Goal: Information Seeking & Learning: Learn about a topic

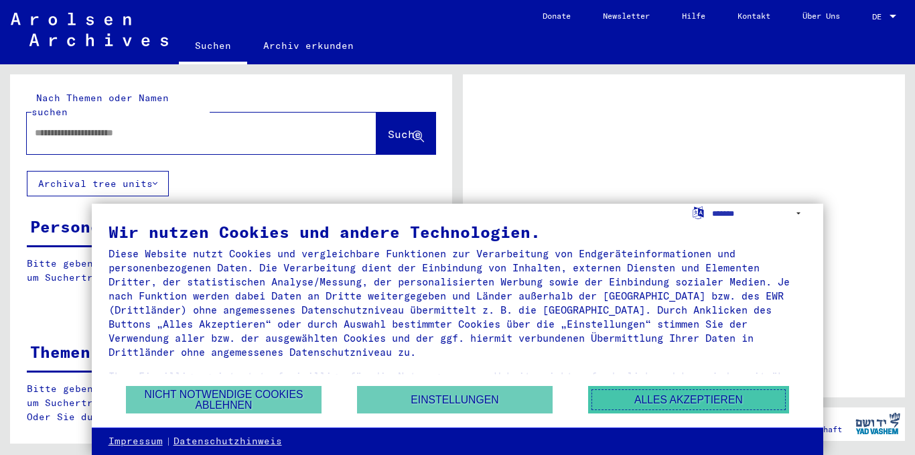
click at [609, 393] on button "Alles akzeptieren" at bounding box center [688, 399] width 201 height 27
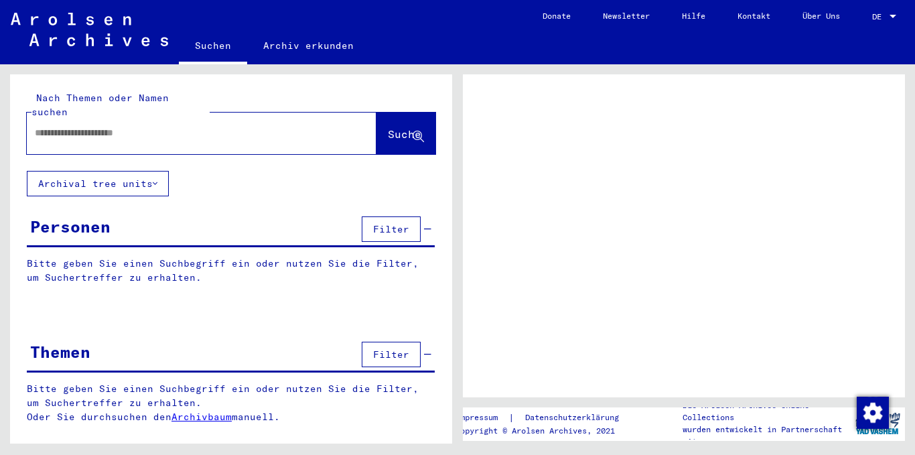
click at [267, 126] on input "text" at bounding box center [189, 133] width 309 height 14
type input "**********"
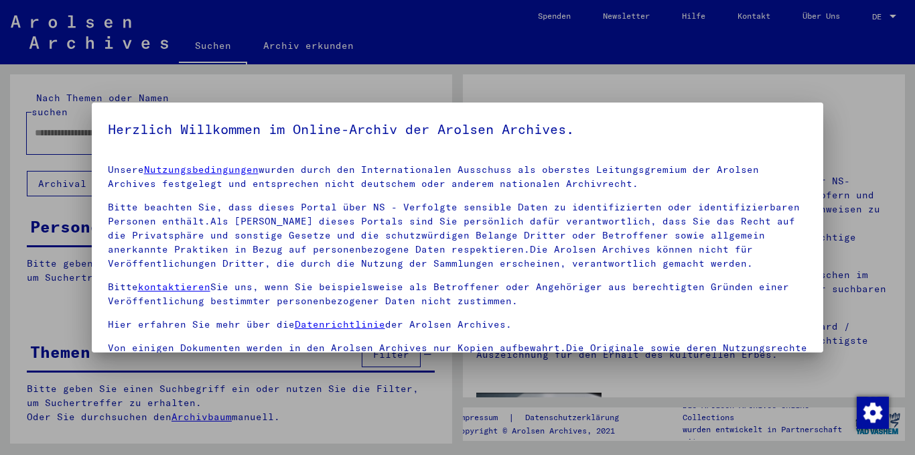
click at [380, 120] on h5 "Herzlich Willkommen im Online-Archiv der Arolsen Archives." at bounding box center [458, 129] width 700 height 21
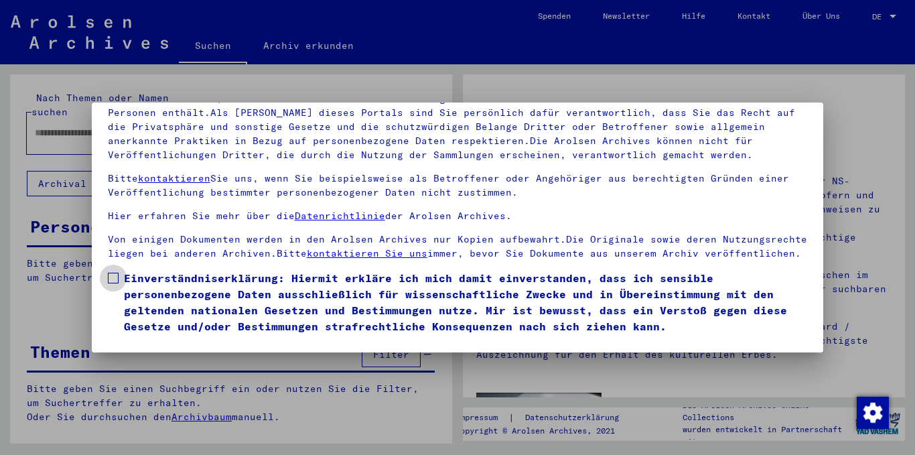
click at [113, 283] on span at bounding box center [113, 278] width 11 height 11
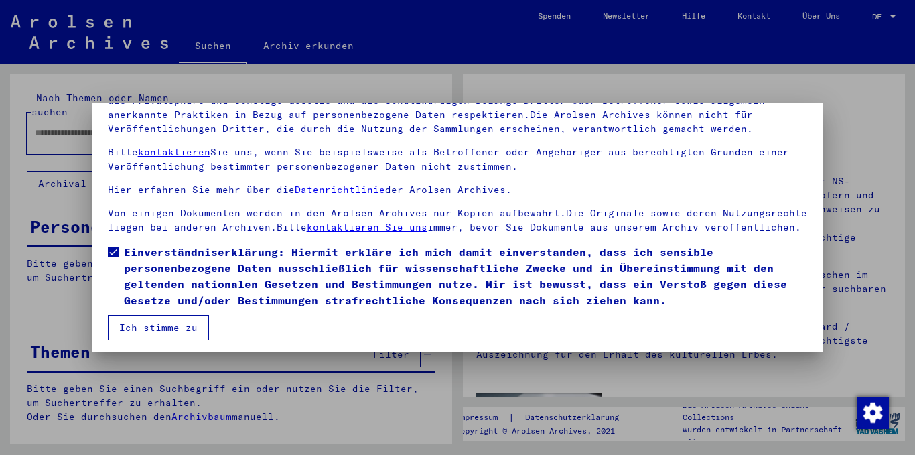
scroll to position [40, 0]
click at [183, 326] on button "Ich stimme zu" at bounding box center [158, 327] width 101 height 25
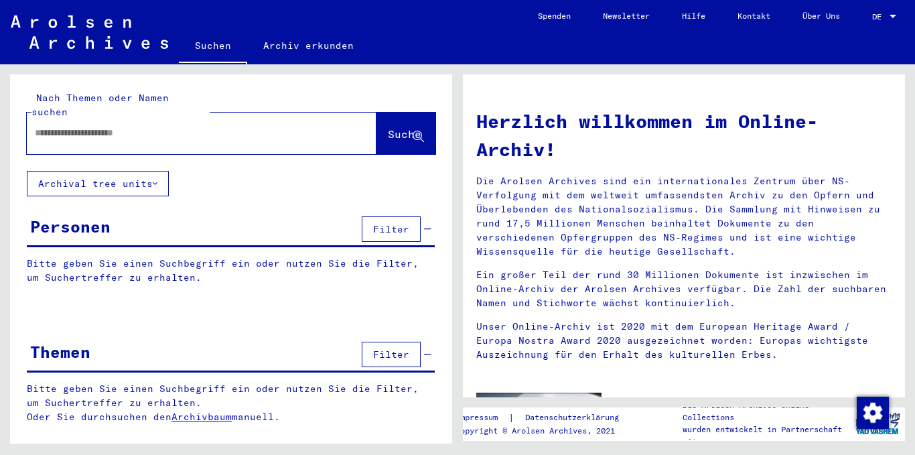
click at [275, 126] on input "text" at bounding box center [185, 133] width 301 height 14
click at [236, 126] on input "text" at bounding box center [185, 133] width 301 height 14
click at [388, 127] on span "Suche" at bounding box center [404, 133] width 33 height 13
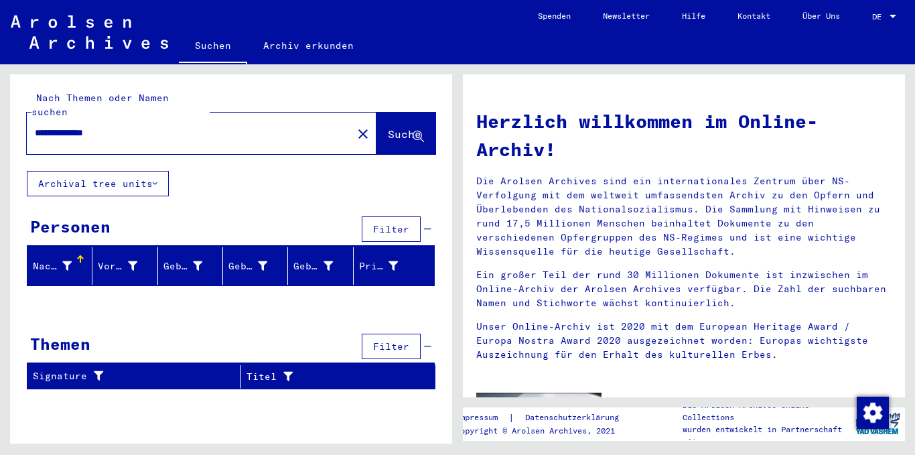
click at [462, 228] on div "Herzlich willkommen im Online-Archiv! Die Arolsen Archives sind ein internation…" at bounding box center [687, 253] width 458 height 379
click at [137, 171] on button "Archival tree units" at bounding box center [98, 183] width 142 height 25
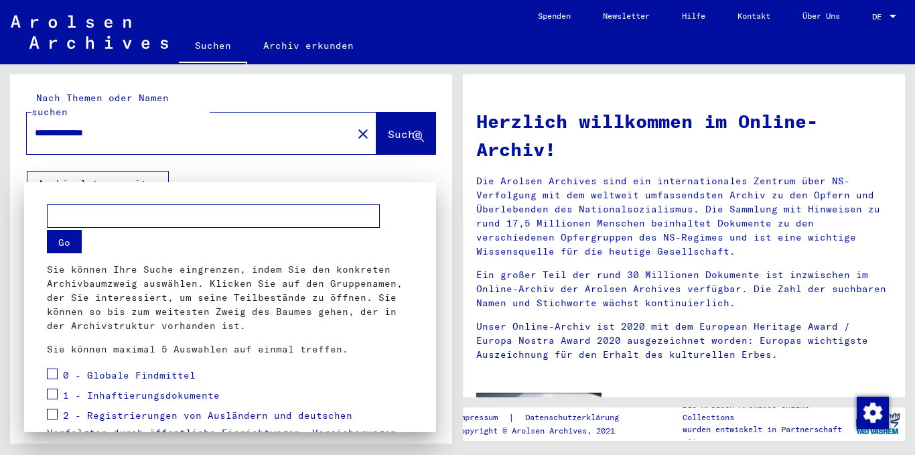
click at [56, 375] on span at bounding box center [52, 373] width 11 height 11
click at [56, 392] on span at bounding box center [52, 394] width 11 height 11
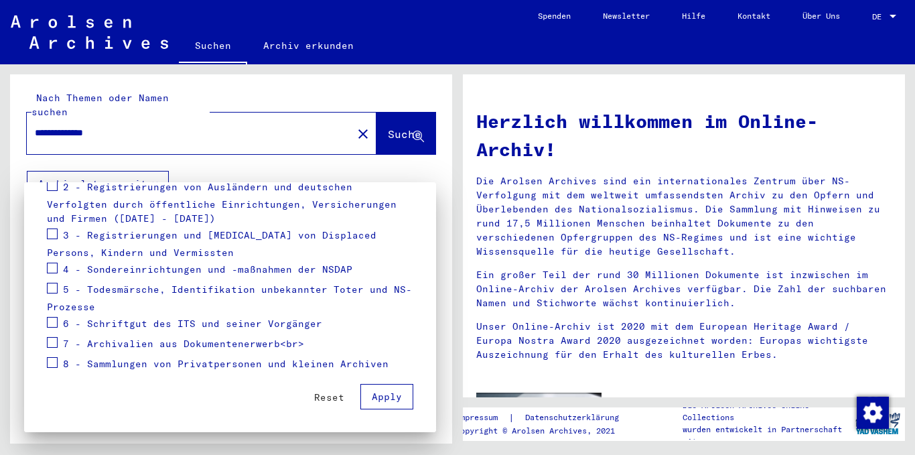
scroll to position [227, 0]
click at [51, 188] on span at bounding box center [52, 187] width 11 height 11
click at [51, 234] on span at bounding box center [52, 235] width 11 height 11
click at [51, 268] on span at bounding box center [52, 269] width 11 height 11
click at [53, 293] on span at bounding box center [52, 289] width 11 height 11
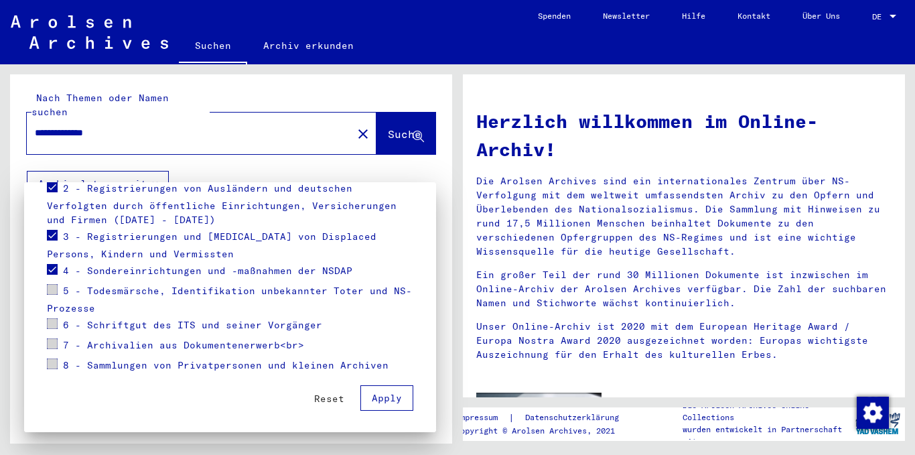
click at [53, 291] on span at bounding box center [52, 289] width 11 height 11
click at [52, 289] on span at bounding box center [52, 289] width 11 height 11
click at [382, 399] on span "Apply" at bounding box center [387, 398] width 30 height 12
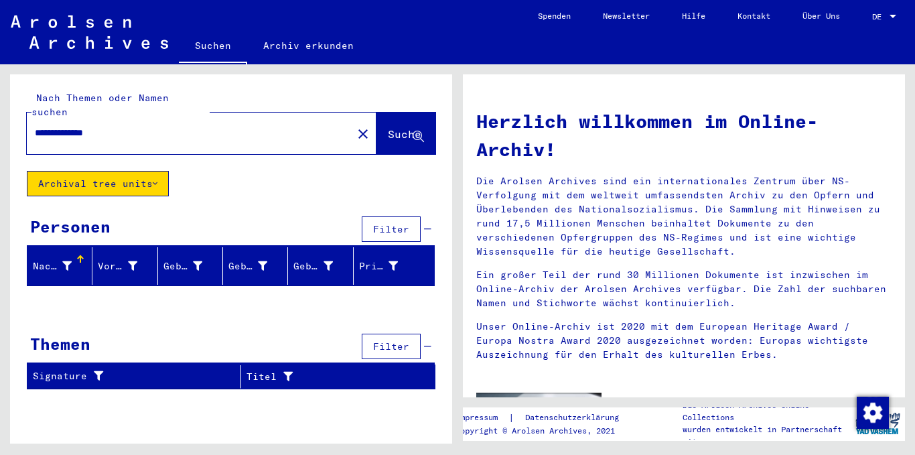
click at [147, 172] on button "Archival tree units" at bounding box center [98, 183] width 142 height 25
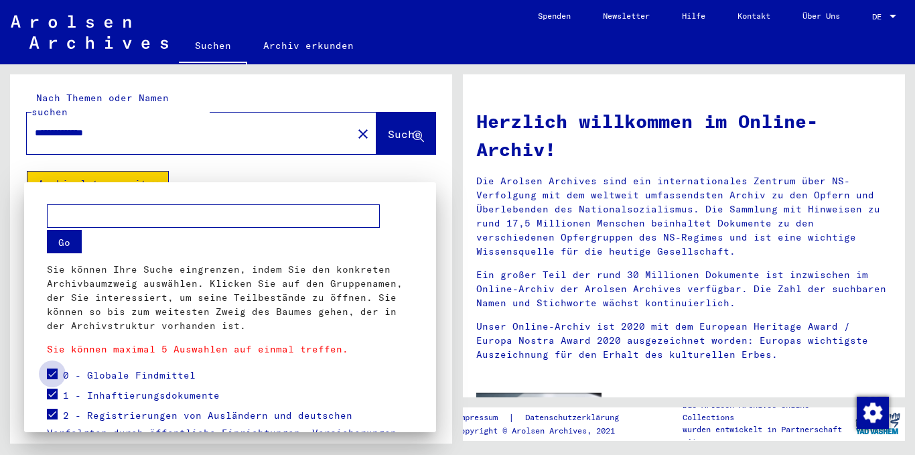
click at [49, 367] on label at bounding box center [52, 372] width 11 height 13
click at [56, 389] on span at bounding box center [52, 394] width 11 height 11
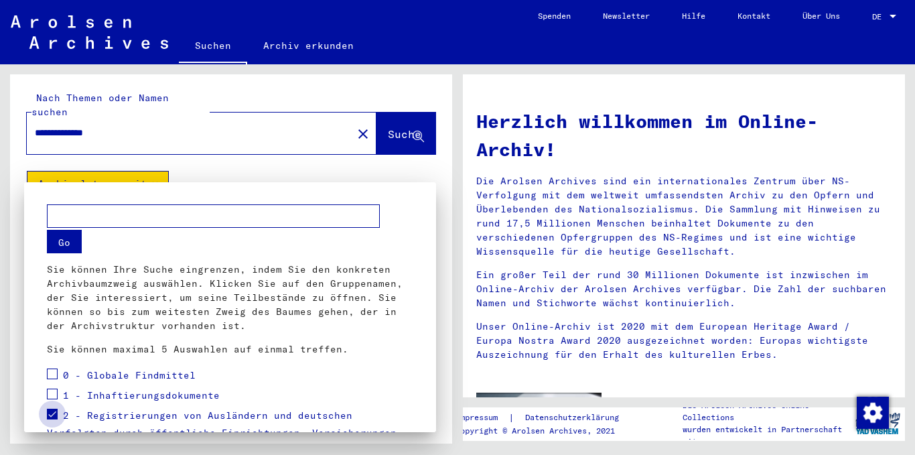
click at [54, 413] on span at bounding box center [52, 414] width 11 height 11
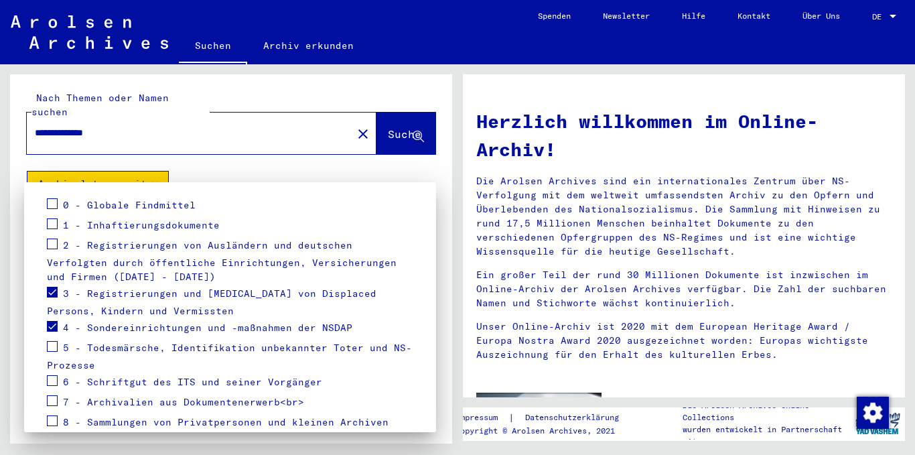
scroll to position [204, 0]
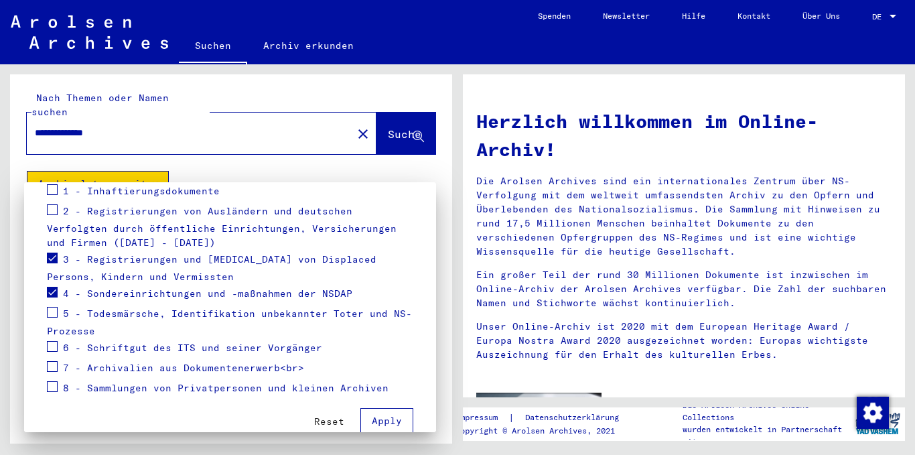
click at [56, 253] on span at bounding box center [52, 258] width 11 height 11
click at [53, 311] on span at bounding box center [52, 312] width 11 height 11
click at [52, 348] on span at bounding box center [52, 346] width 11 height 11
click at [53, 358] on label at bounding box center [52, 364] width 11 height 13
click at [53, 383] on span at bounding box center [52, 386] width 11 height 11
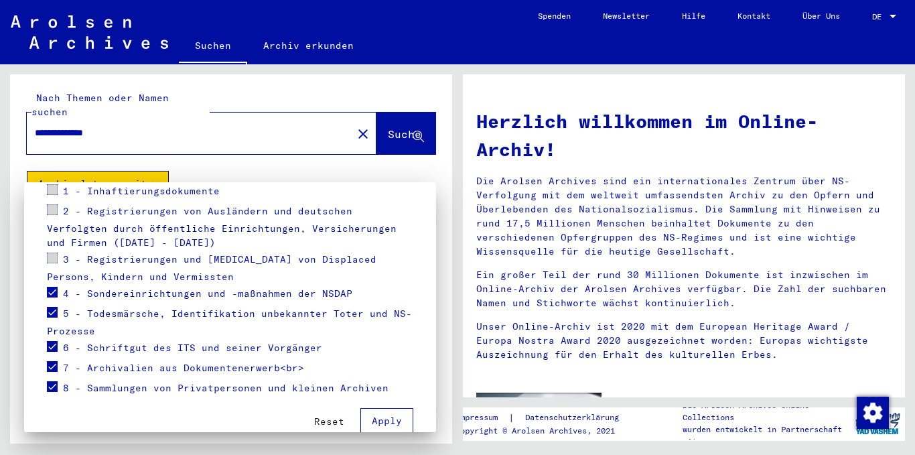
click at [377, 423] on span "Apply" at bounding box center [387, 421] width 30 height 12
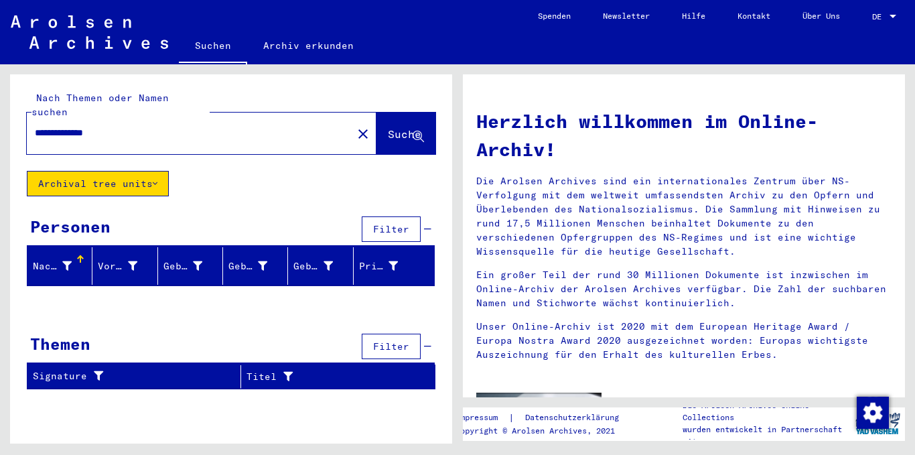
click at [99, 126] on input "**********" at bounding box center [185, 133] width 301 height 14
click at [135, 129] on div "**********" at bounding box center [181, 133] width 309 height 30
click at [125, 126] on input "**********" at bounding box center [185, 133] width 301 height 14
type input "********"
click at [387, 129] on button "Suche" at bounding box center [405, 134] width 59 height 42
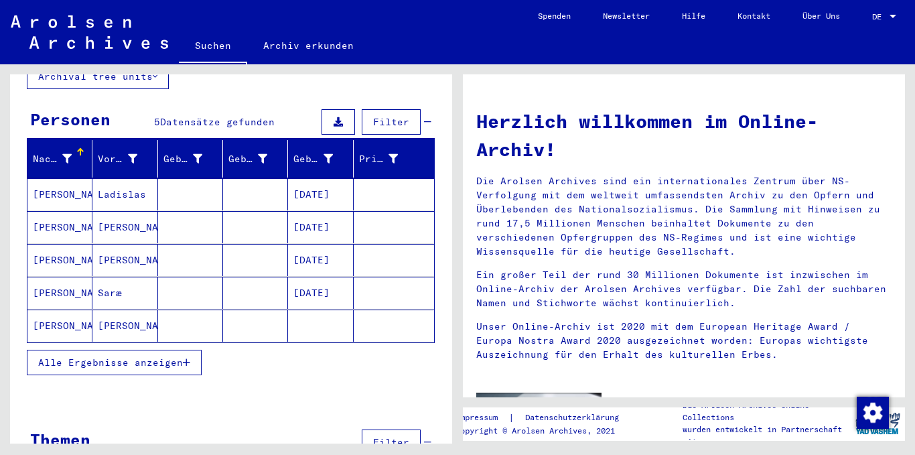
scroll to position [115, 0]
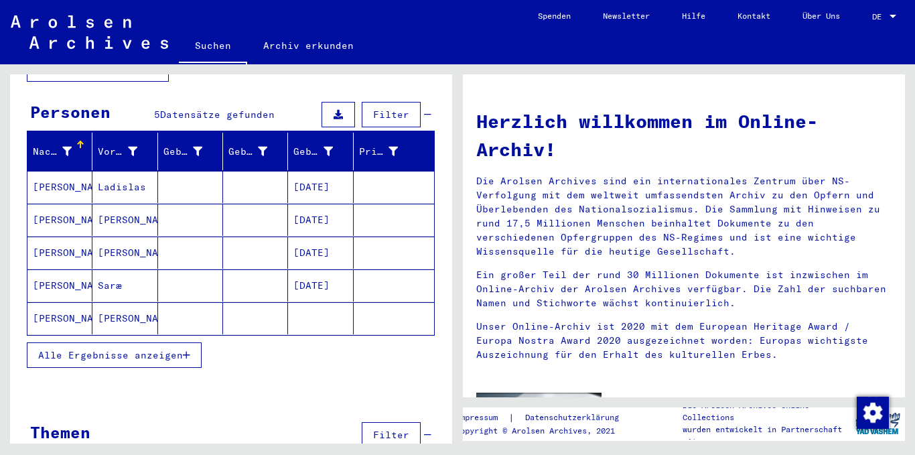
click at [116, 349] on span "Alle Ergebnisse anzeigen" at bounding box center [110, 355] width 145 height 12
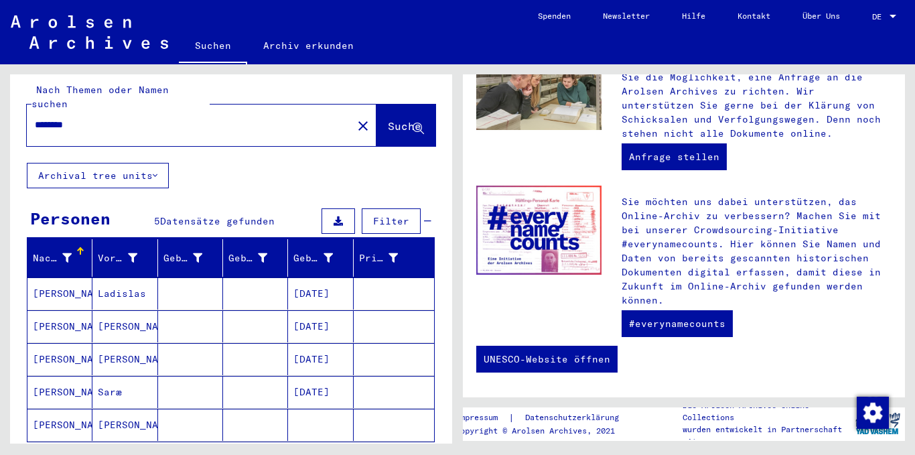
scroll to position [0, 0]
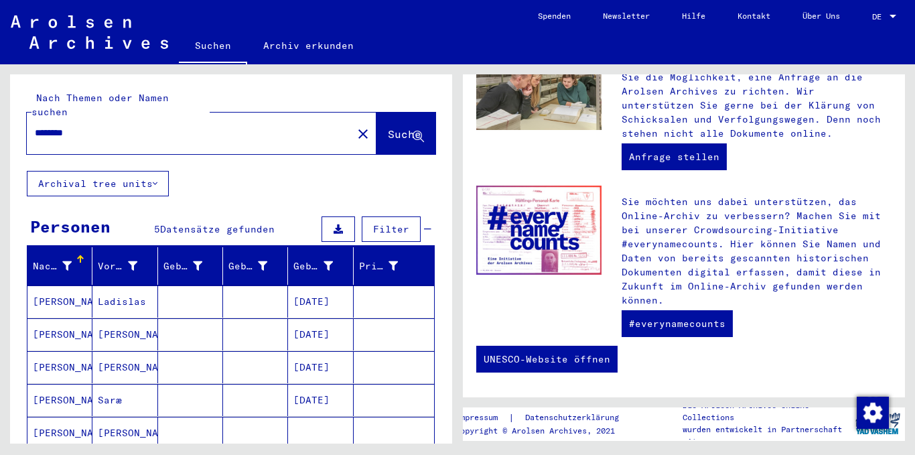
click at [177, 118] on div "********" at bounding box center [181, 133] width 309 height 30
click at [296, 36] on link "Archiv erkunden" at bounding box center [308, 45] width 123 height 32
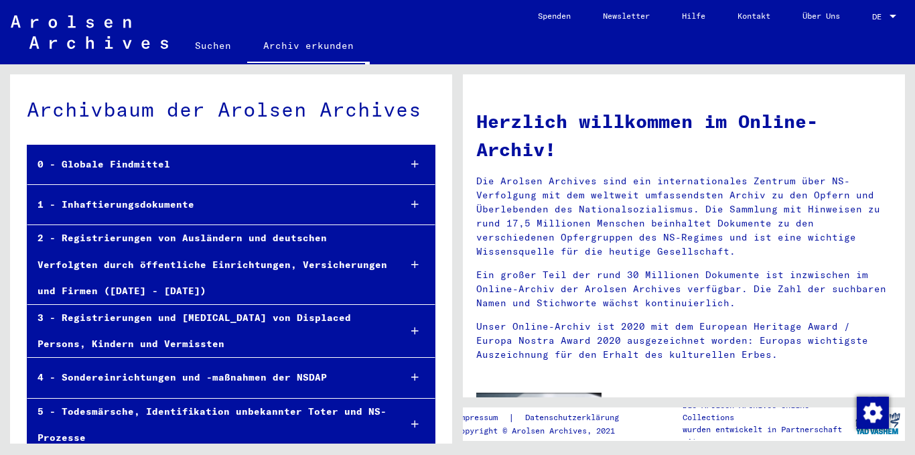
click at [251, 163] on div "0 - Globale Findmittel" at bounding box center [207, 164] width 361 height 26
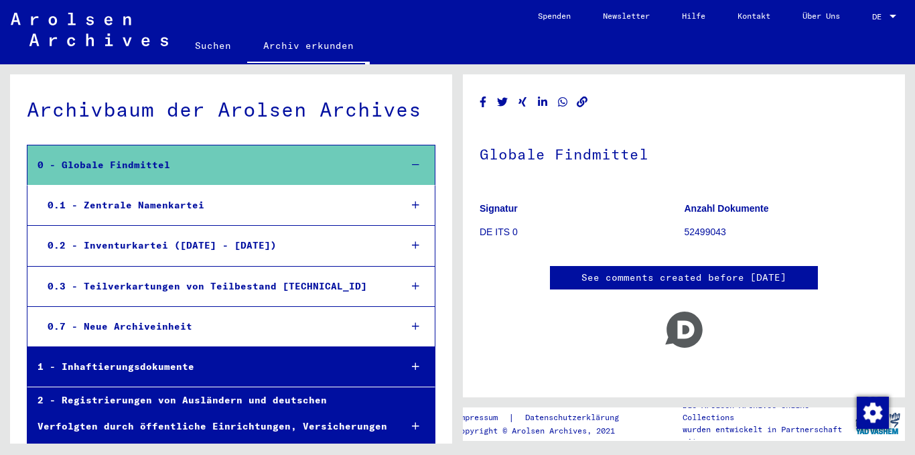
click at [235, 194] on div "0.1 - Zentrale Namenkartei" at bounding box center [214, 205] width 352 height 26
